Goal: Navigation & Orientation: Understand site structure

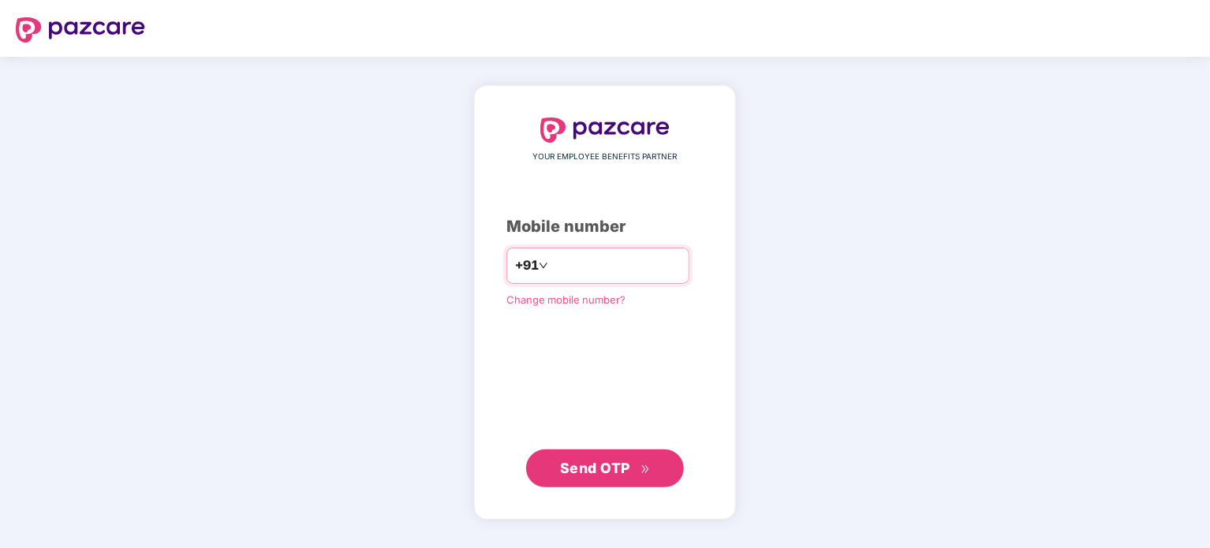
type input "**********"
click at [600, 463] on span "Send OTP" at bounding box center [595, 467] width 70 height 17
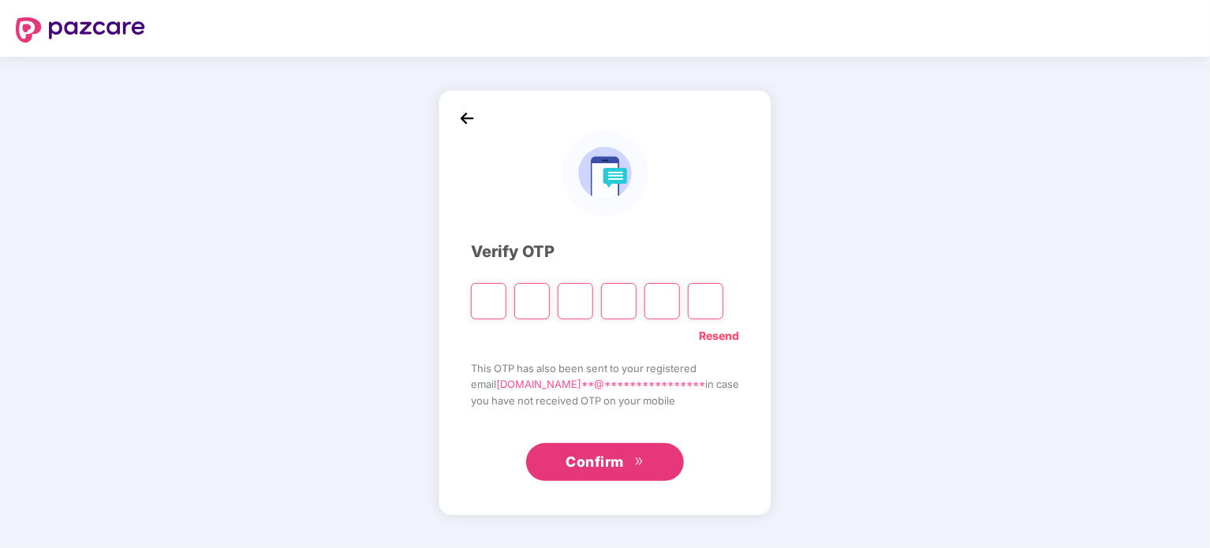
type input "*"
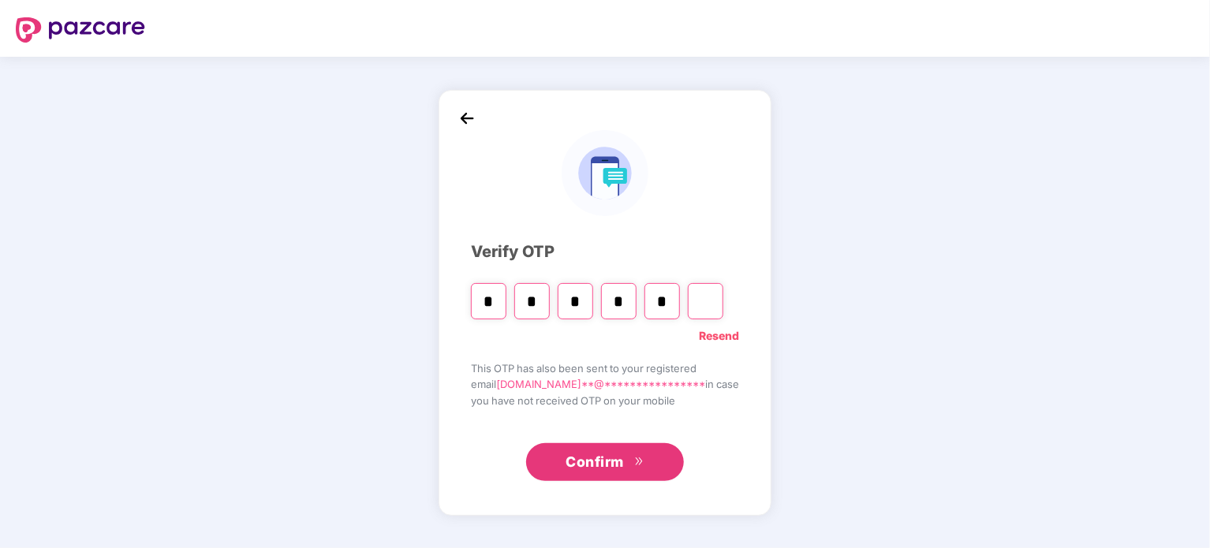
type input "*"
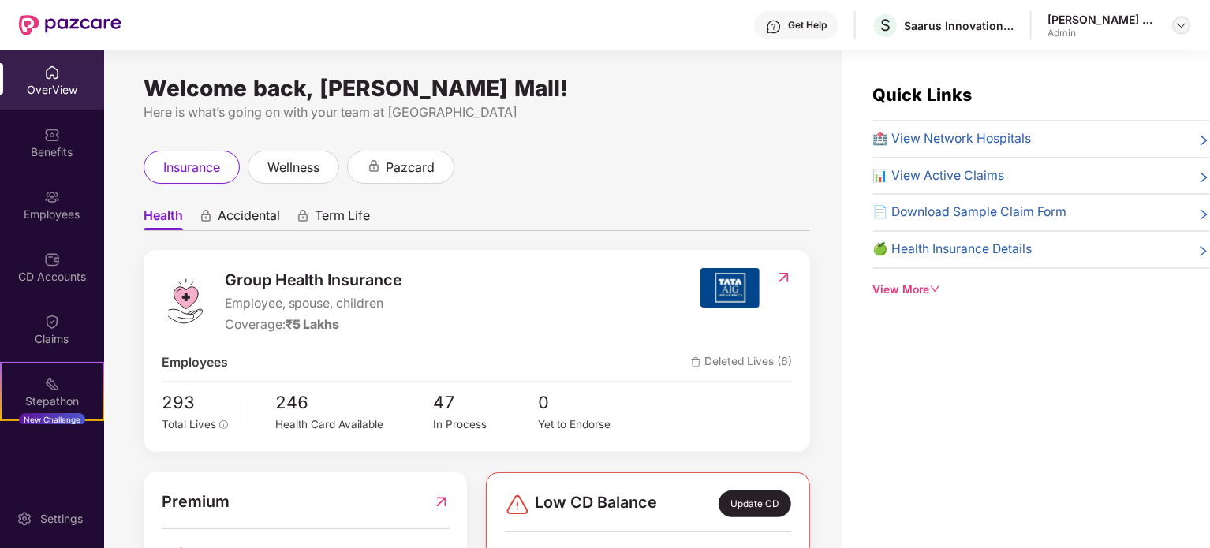
click at [1187, 24] on img at bounding box center [1182, 25] width 13 height 13
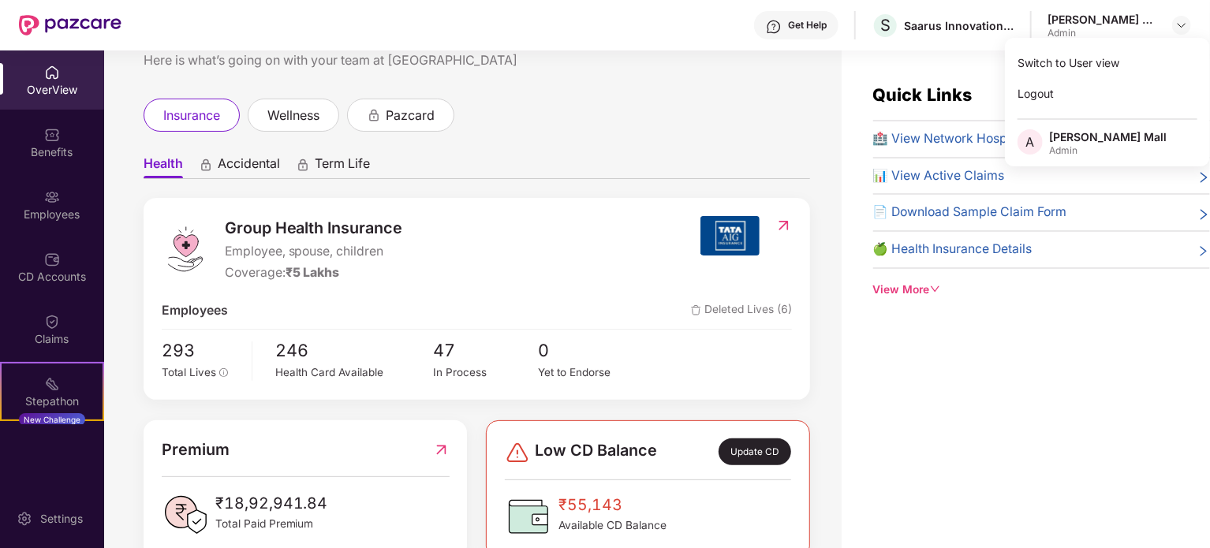
scroll to position [158, 0]
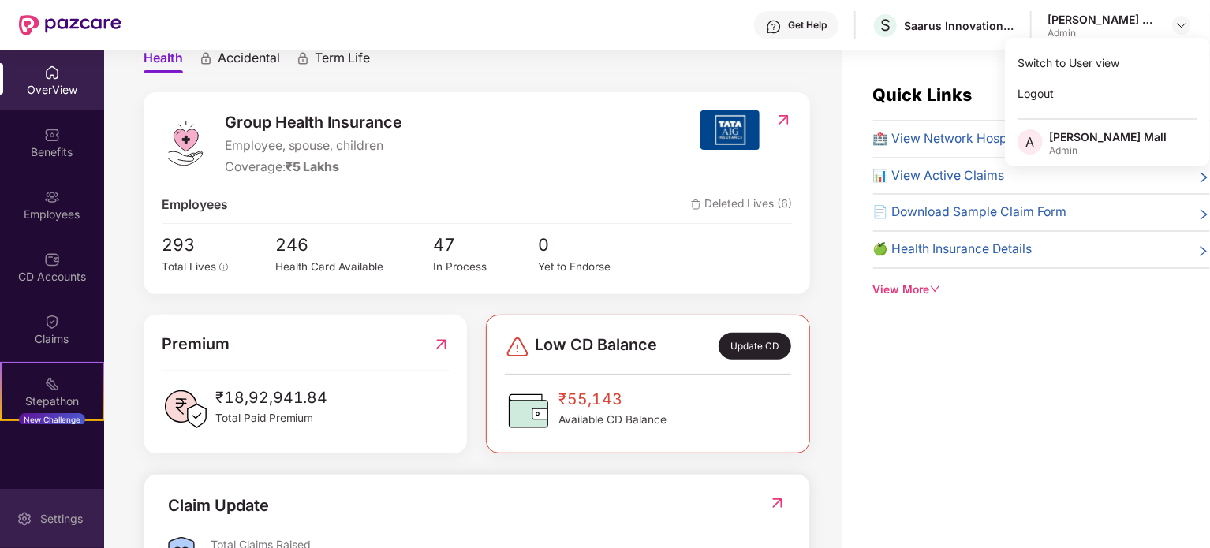
click at [28, 513] on img at bounding box center [25, 519] width 16 height 16
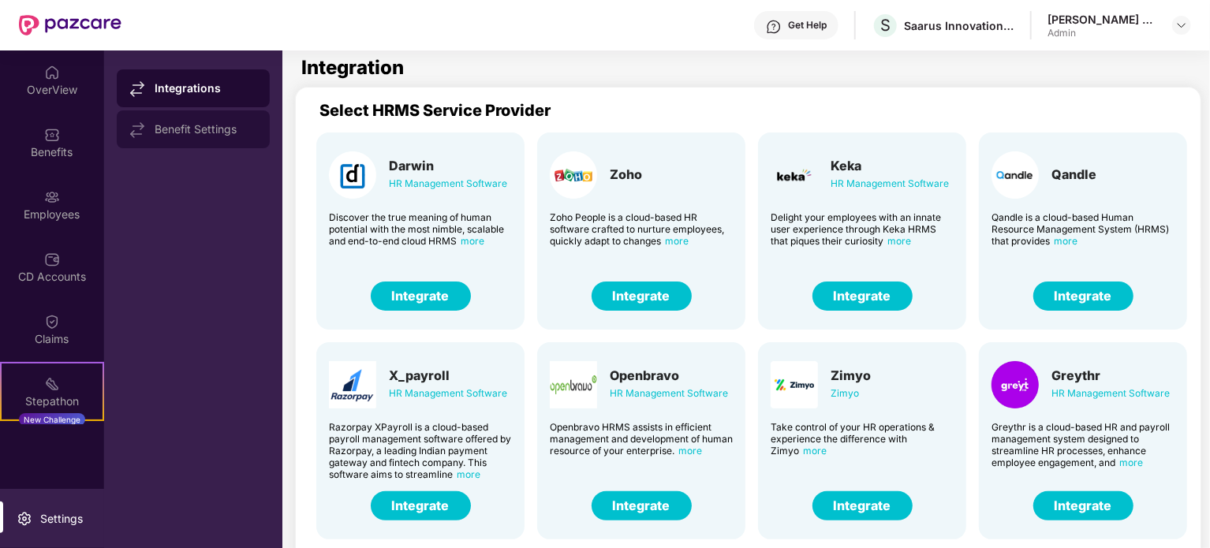
click at [169, 124] on div "Benefit Settings" at bounding box center [206, 129] width 103 height 13
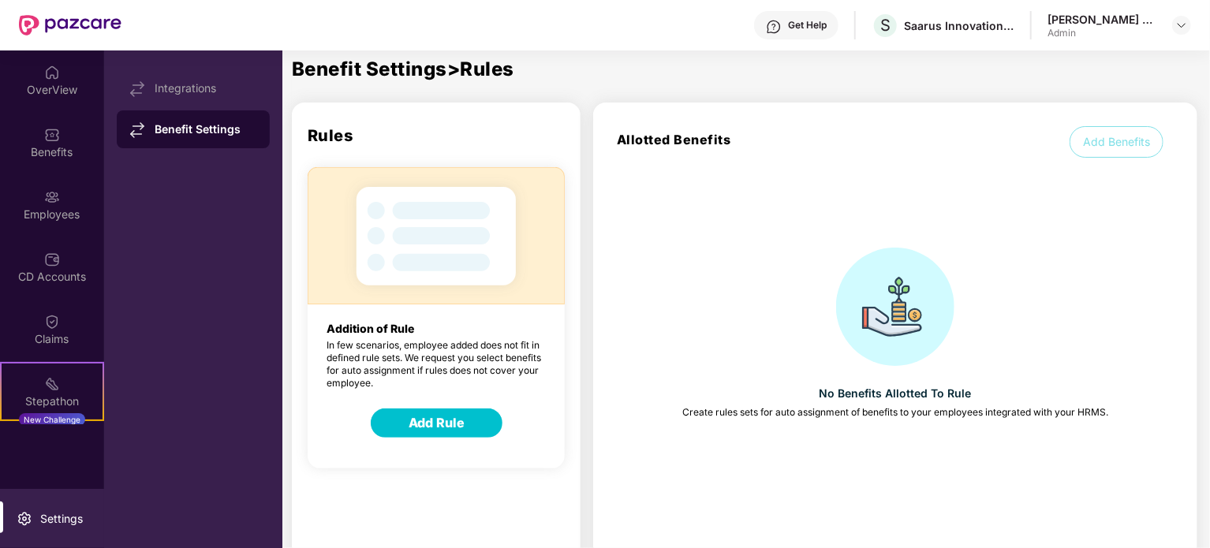
click at [469, 234] on img at bounding box center [436, 235] width 257 height 137
click at [178, 87] on div "Integrations" at bounding box center [206, 88] width 103 height 13
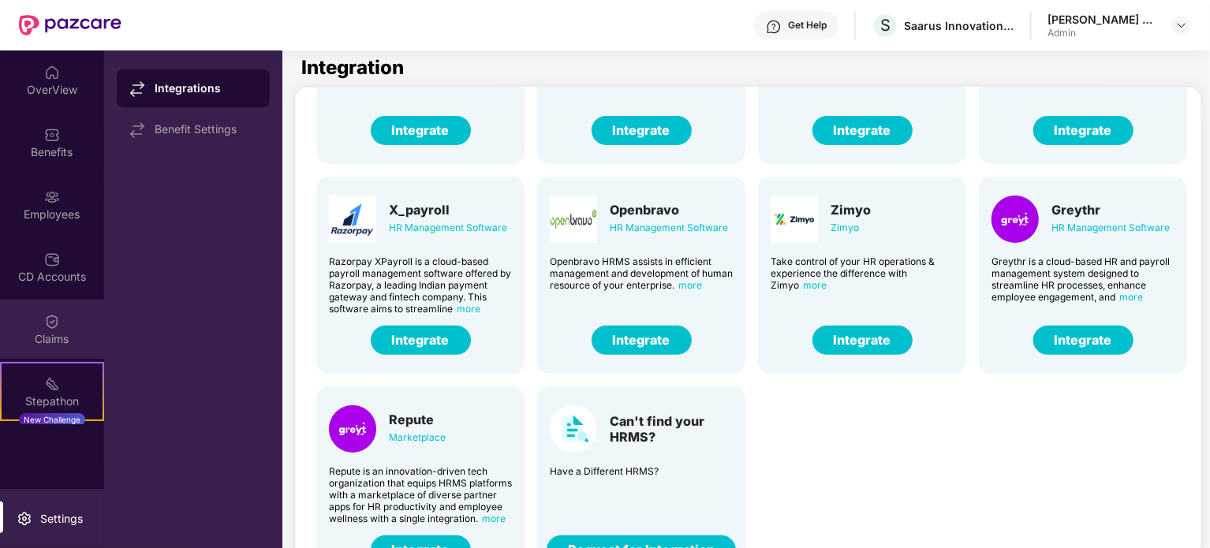
click at [28, 321] on div "Claims" at bounding box center [52, 329] width 104 height 59
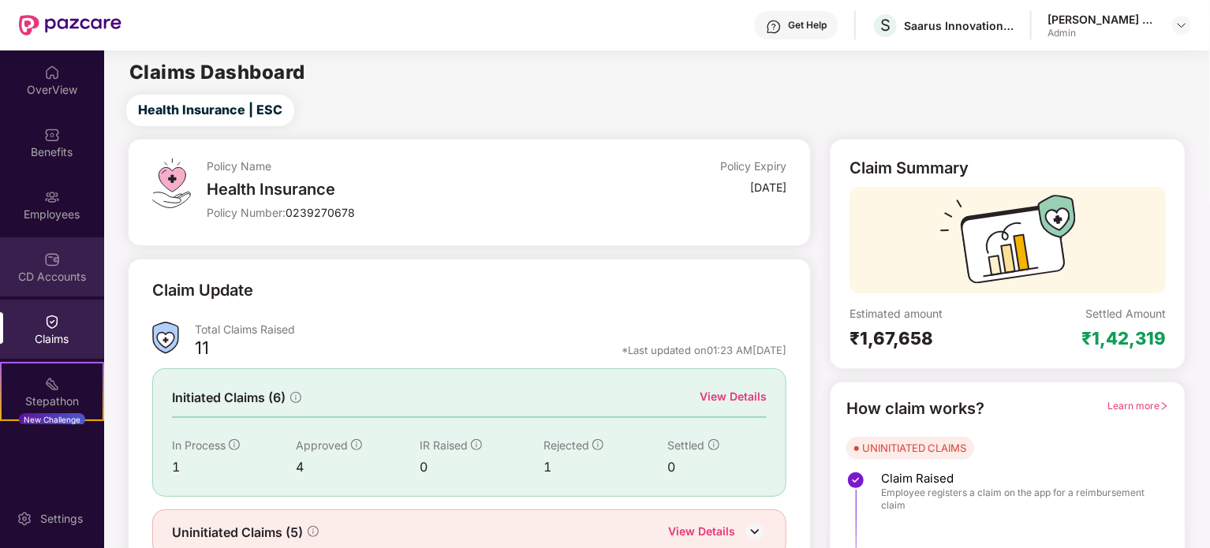
click at [55, 271] on div "CD Accounts" at bounding box center [52, 277] width 104 height 16
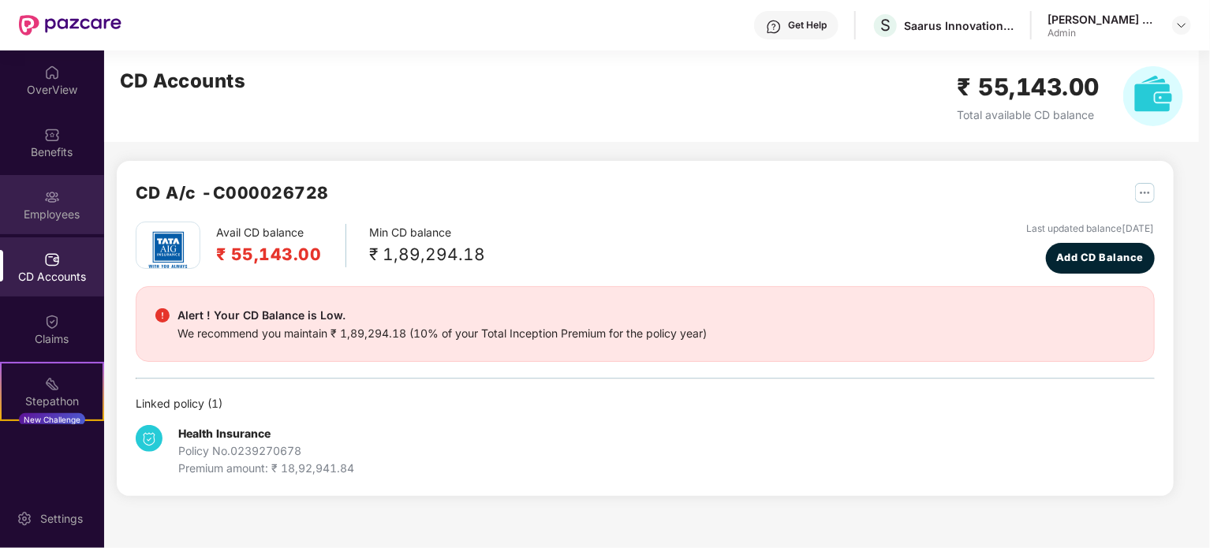
click at [61, 205] on div "Employees" at bounding box center [52, 204] width 104 height 59
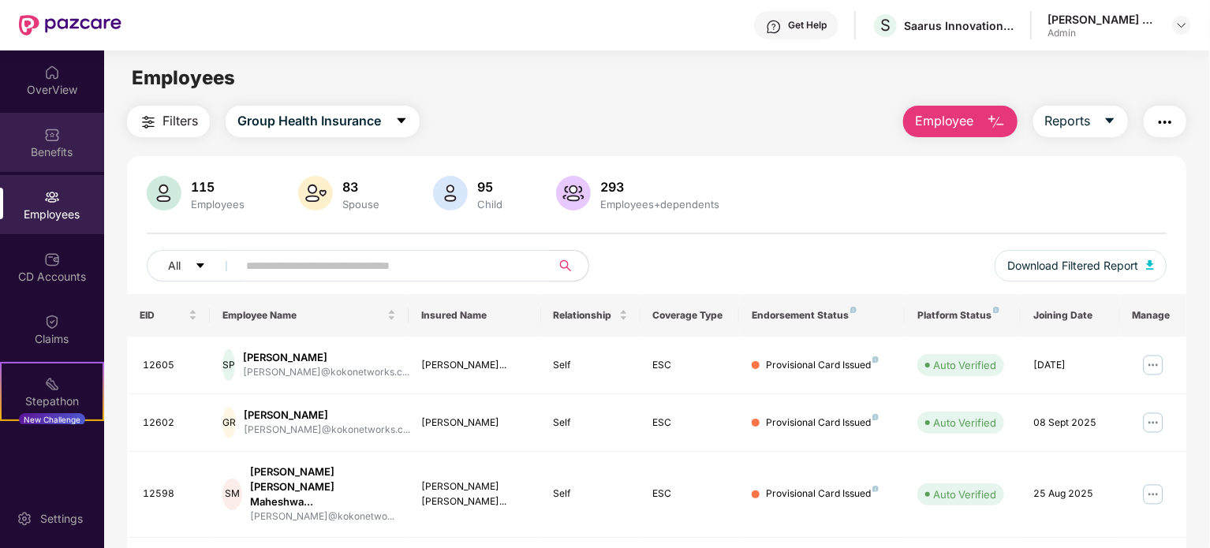
click at [43, 146] on div "Benefits" at bounding box center [52, 152] width 104 height 16
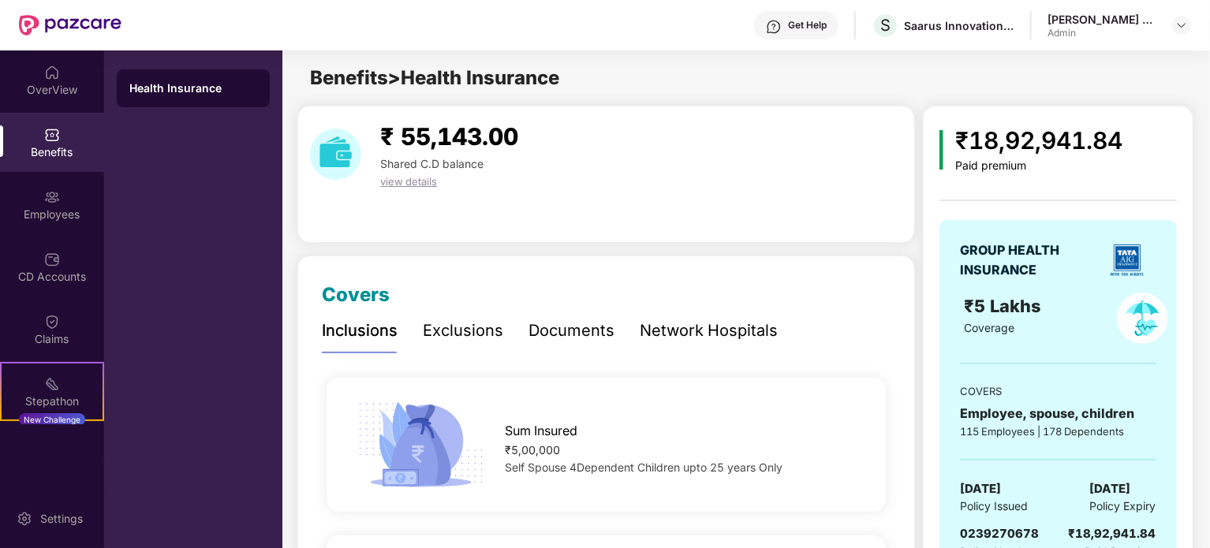
click at [668, 331] on div "Network Hospitals" at bounding box center [709, 331] width 138 height 24
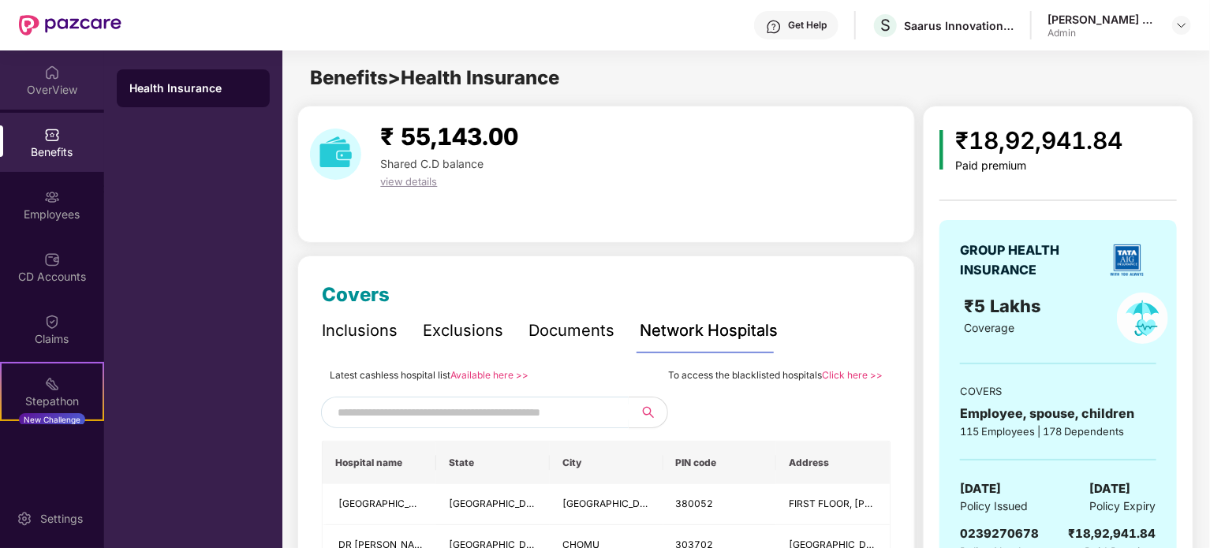
click at [54, 86] on div "OverView" at bounding box center [52, 90] width 104 height 16
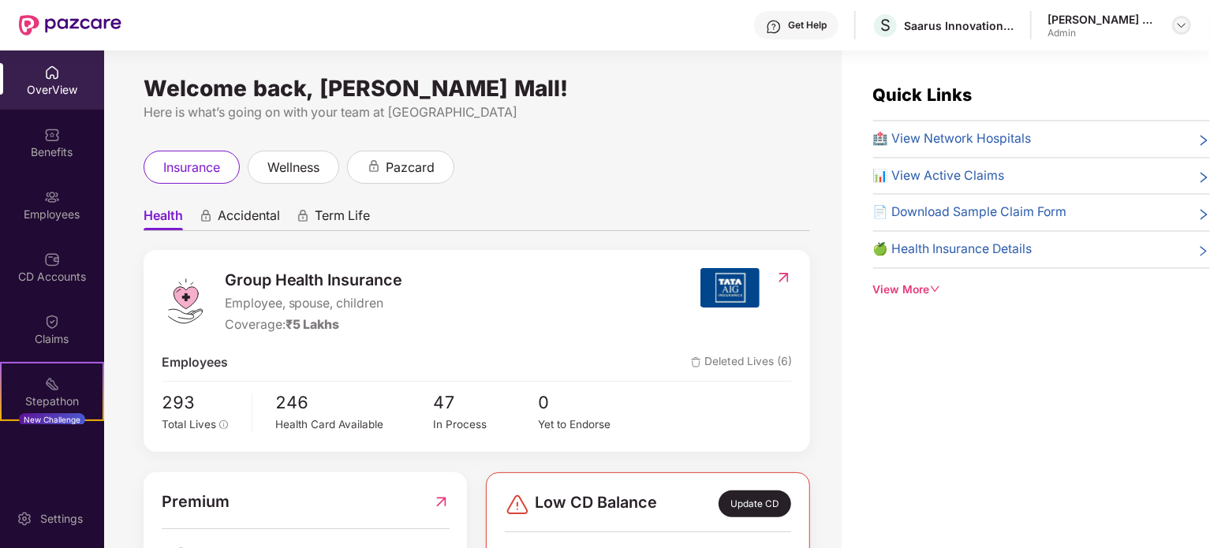
click at [1181, 24] on img at bounding box center [1182, 25] width 13 height 13
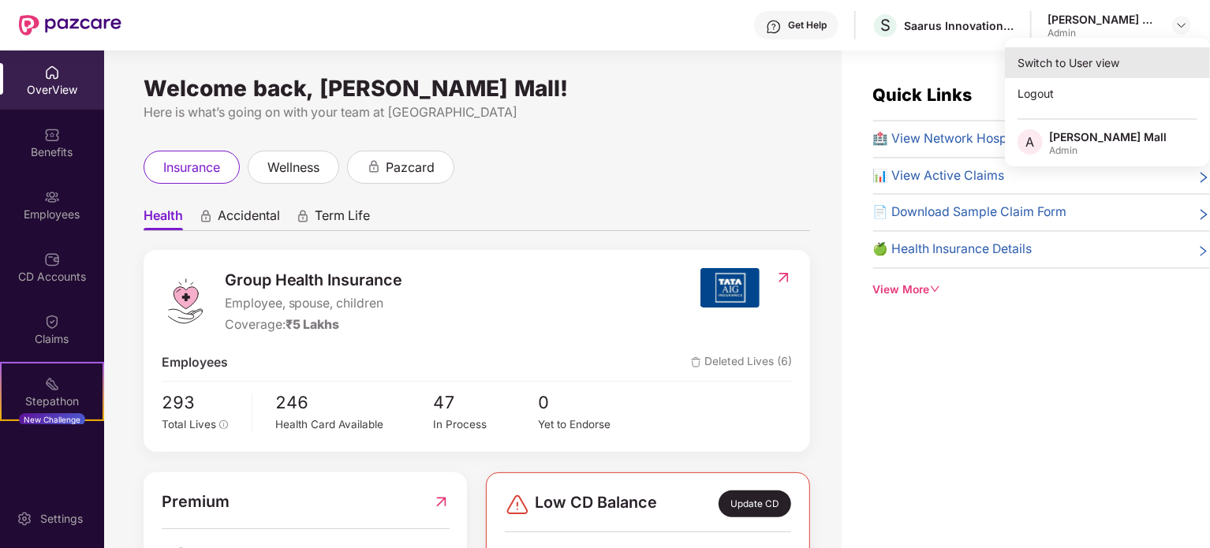
click at [1093, 63] on div "Switch to User view" at bounding box center [1107, 62] width 205 height 31
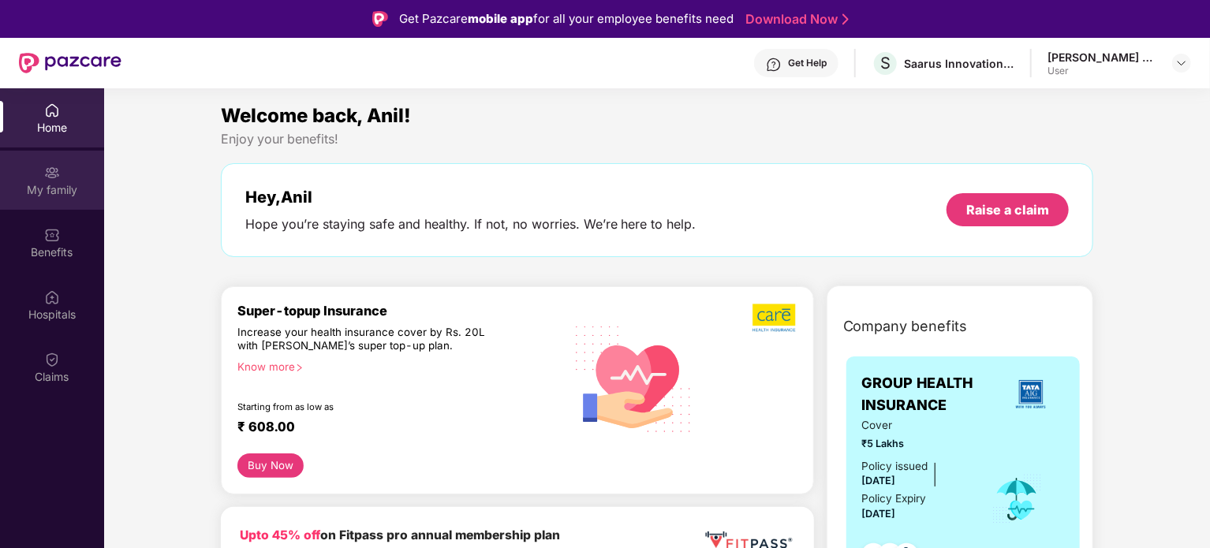
click at [35, 173] on div "My family" at bounding box center [52, 180] width 104 height 59
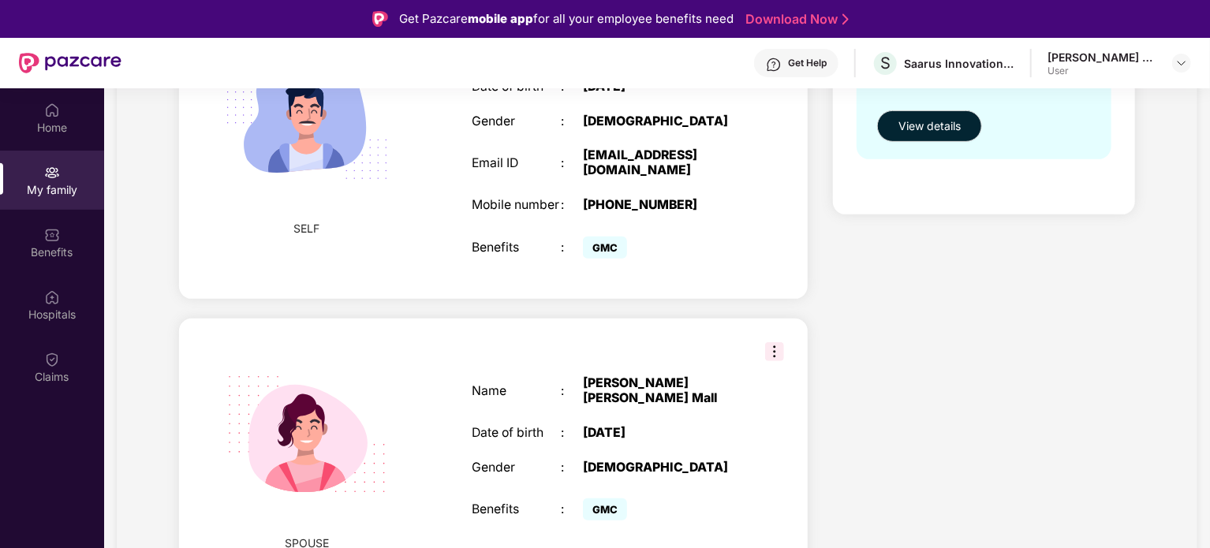
scroll to position [395, 0]
